Goal: Transaction & Acquisition: Purchase product/service

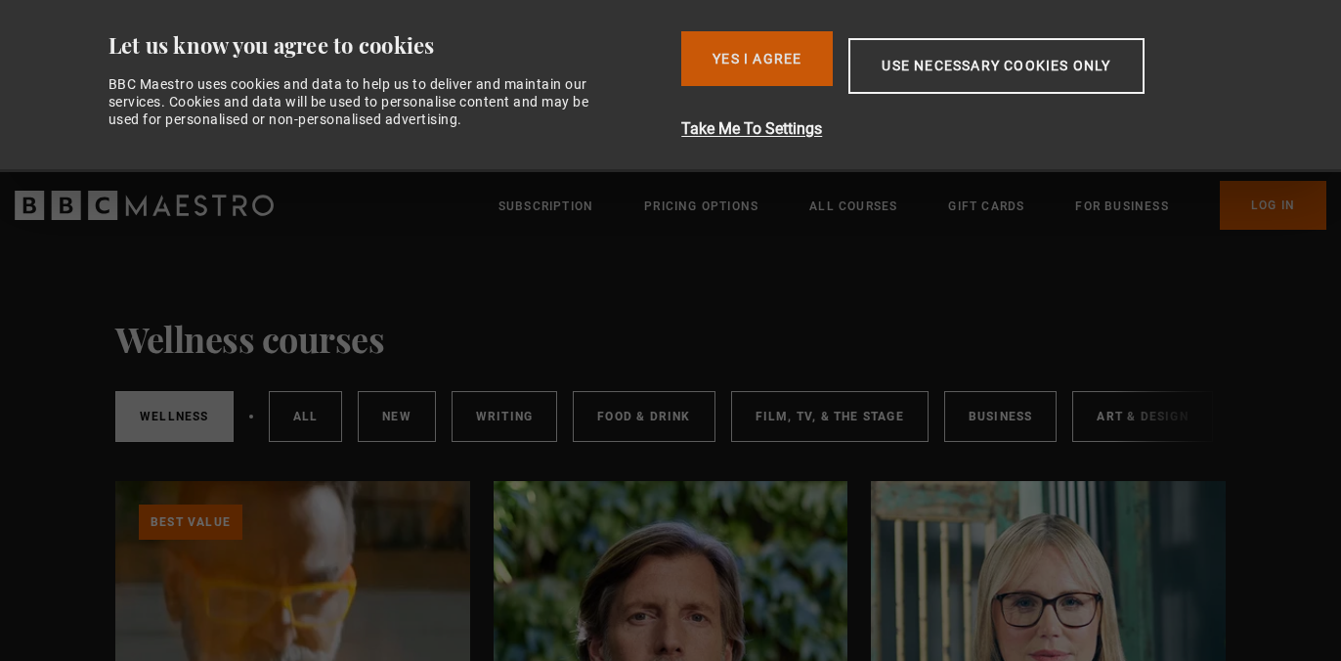
click at [760, 48] on button "Yes I Agree" at bounding box center [756, 58] width 151 height 55
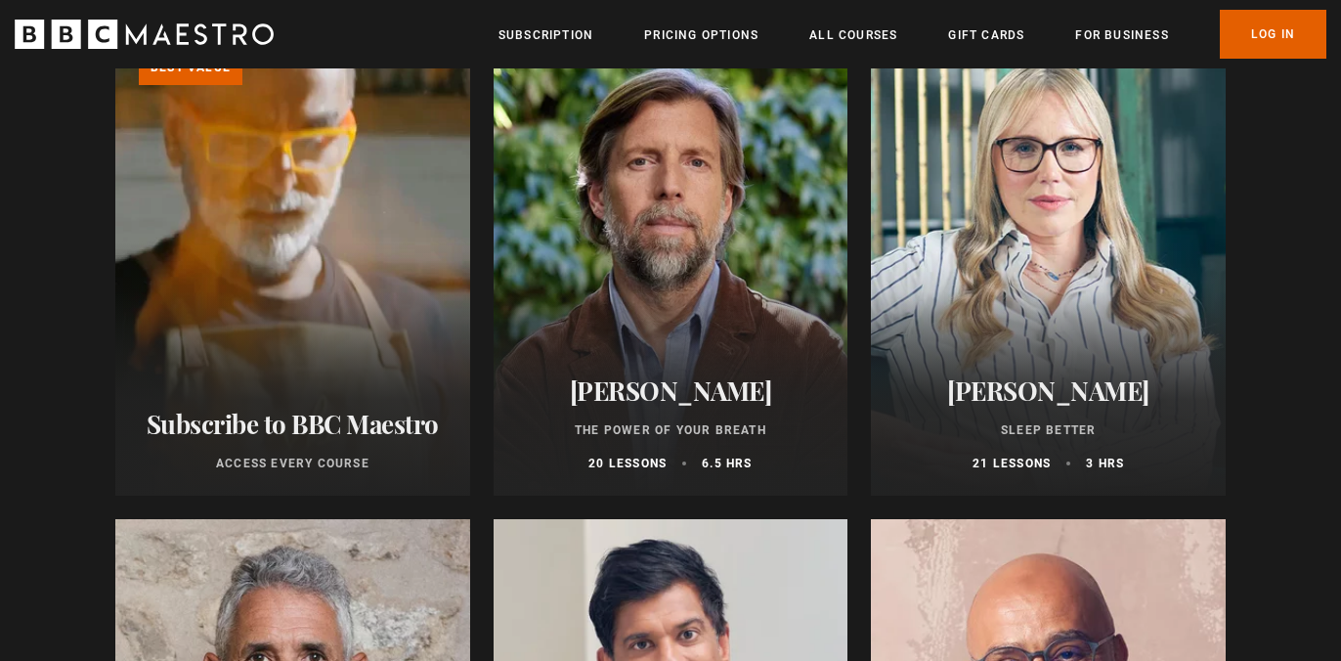
scroll to position [288, 0]
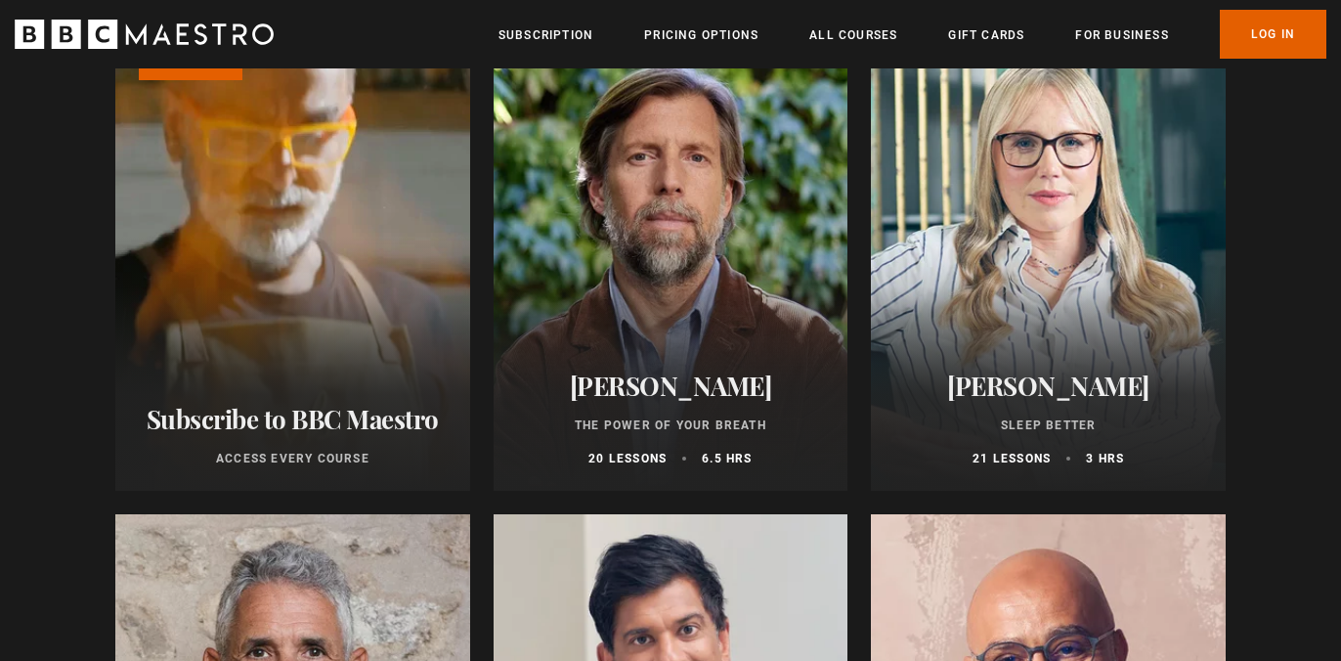
click at [661, 271] on div at bounding box center [671, 256] width 355 height 469
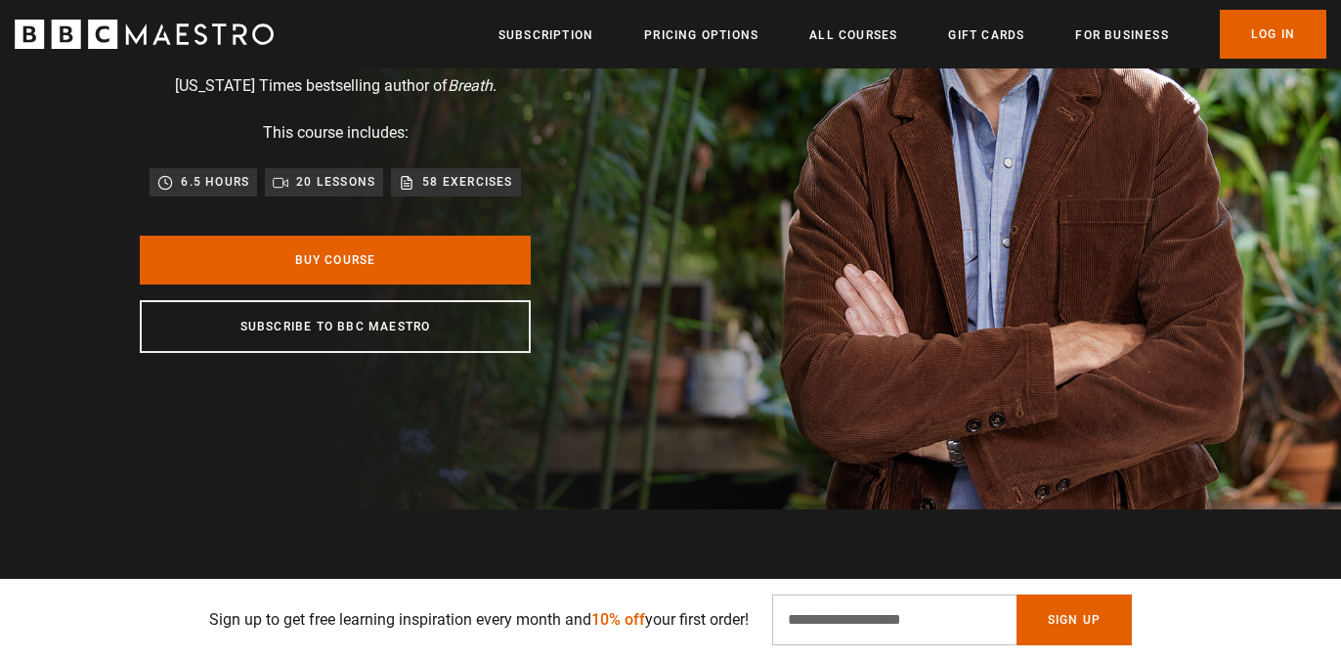
scroll to position [297, 0]
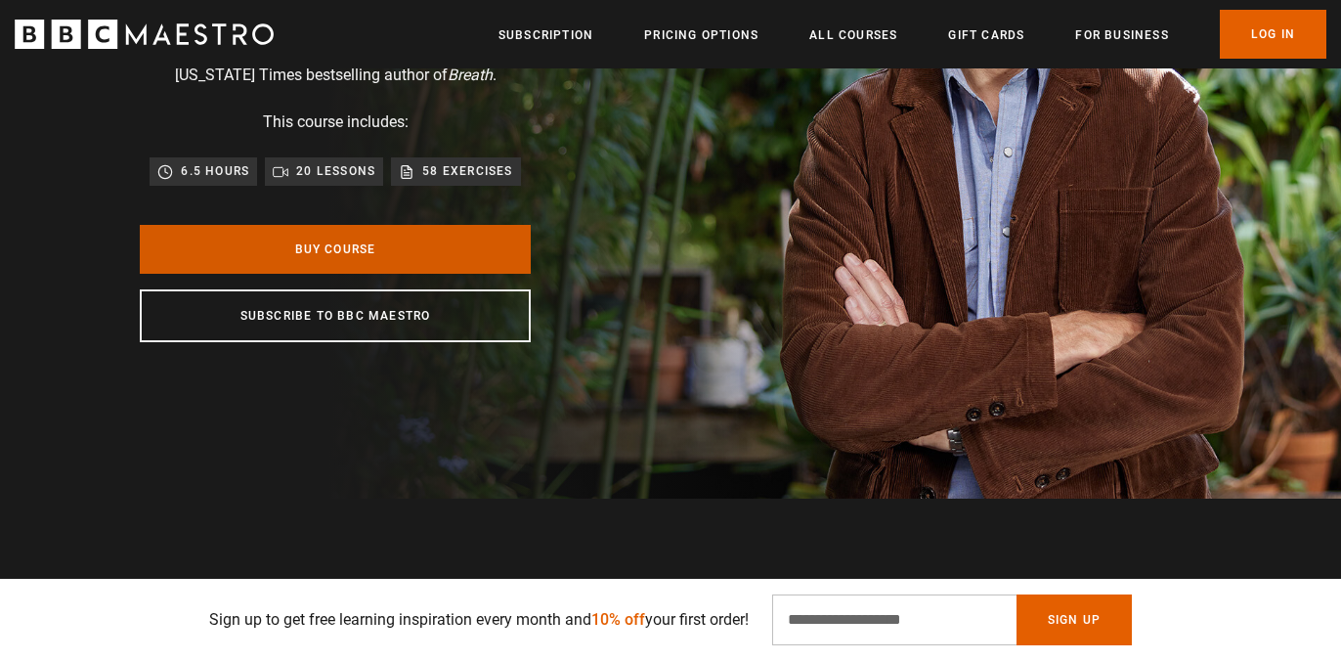
click at [359, 257] on link "Buy Course" at bounding box center [335, 249] width 391 height 49
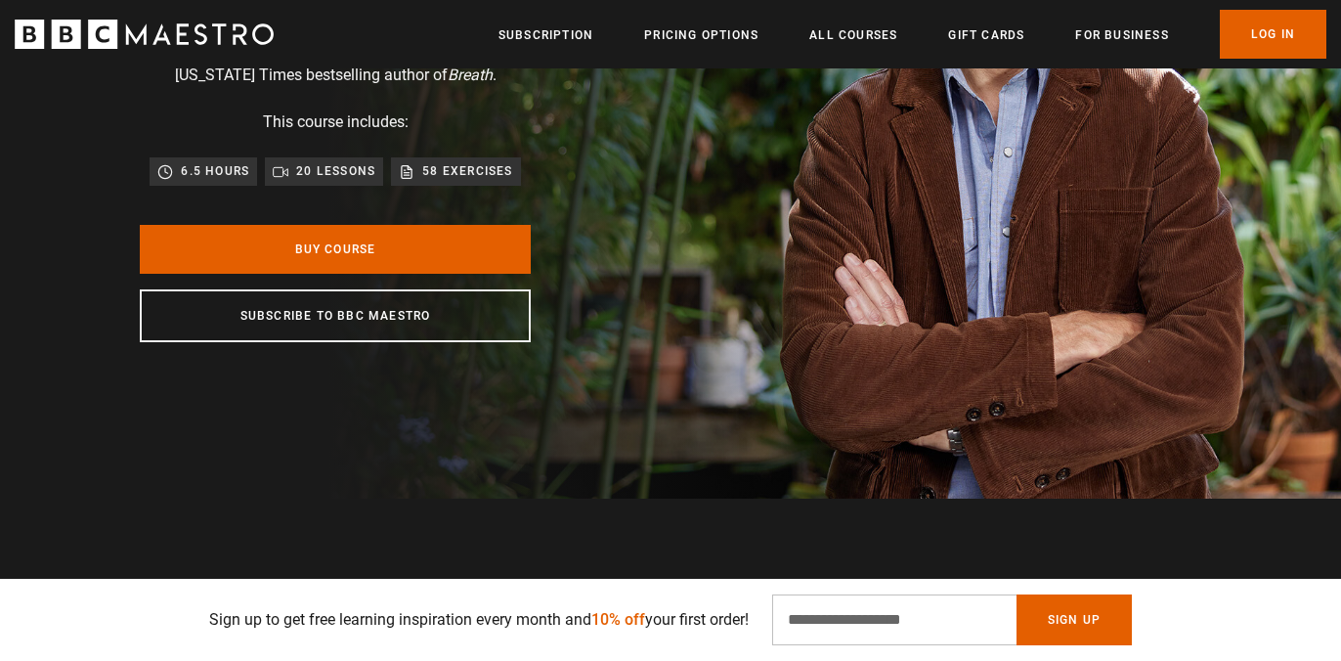
scroll to position [0, 256]
